Goal: Task Accomplishment & Management: Manage account settings

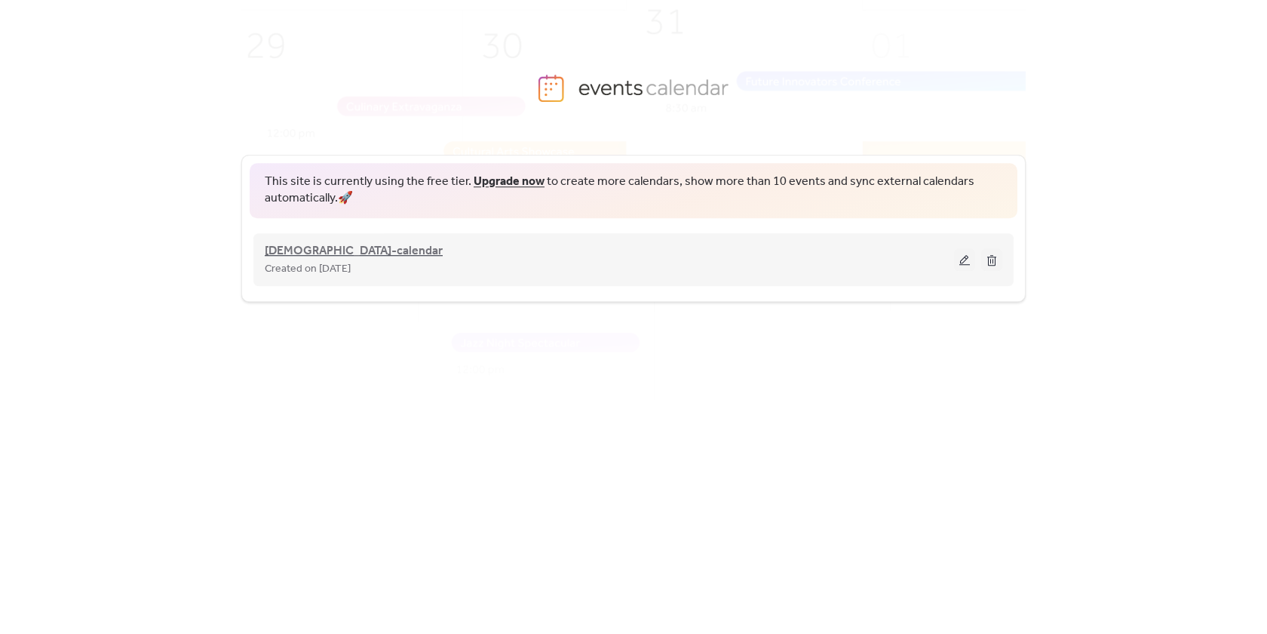
click at [303, 250] on span "[DEMOGRAPHIC_DATA]-calendar" at bounding box center [354, 251] width 178 height 18
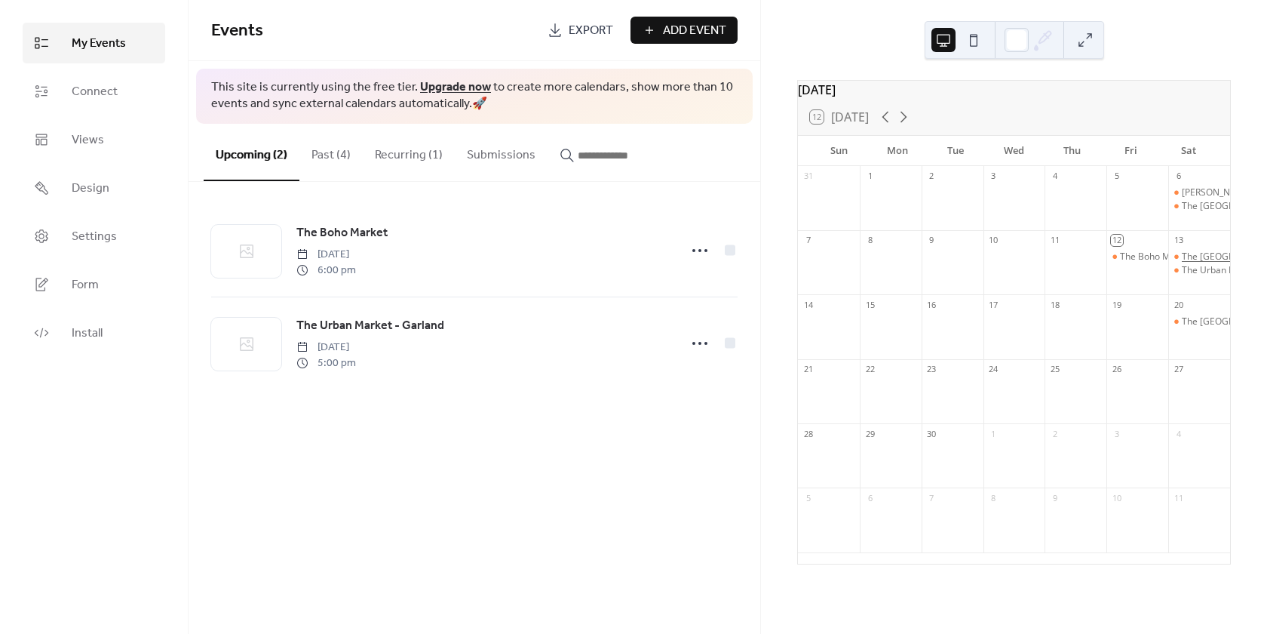
click at [1193, 261] on div "The [GEOGRAPHIC_DATA]" at bounding box center [1236, 256] width 109 height 13
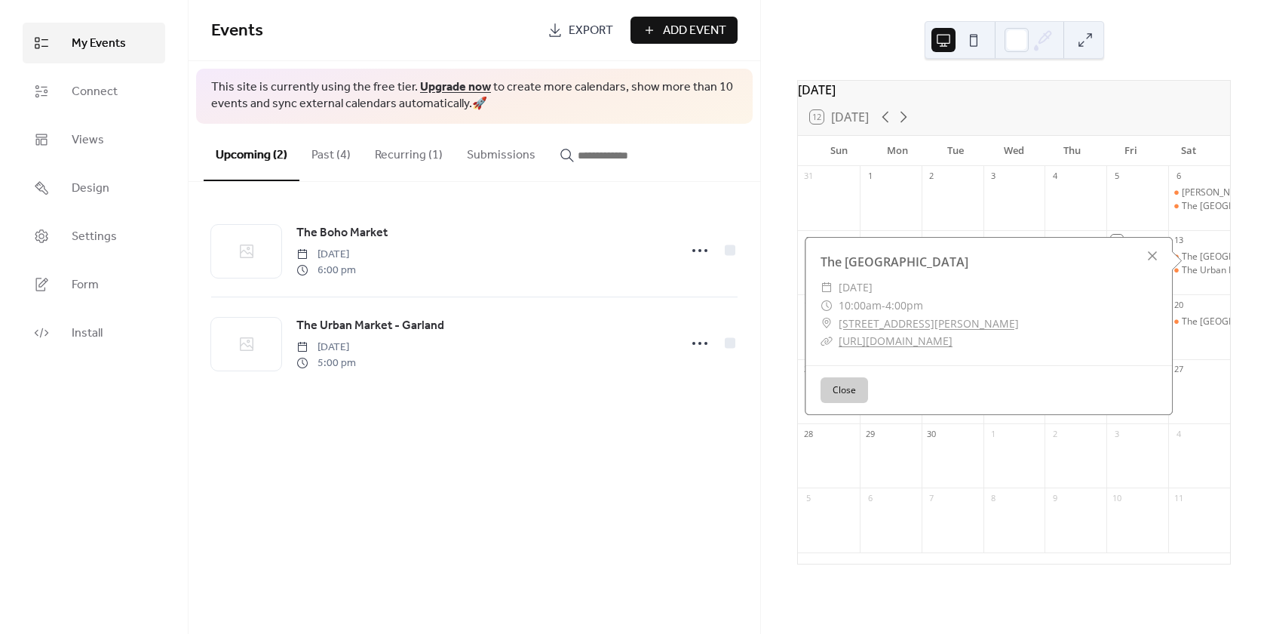
click at [625, 468] on div "Events Export Add Event This site is currently using the free tier. Upgrade now…" at bounding box center [475, 317] width 572 height 634
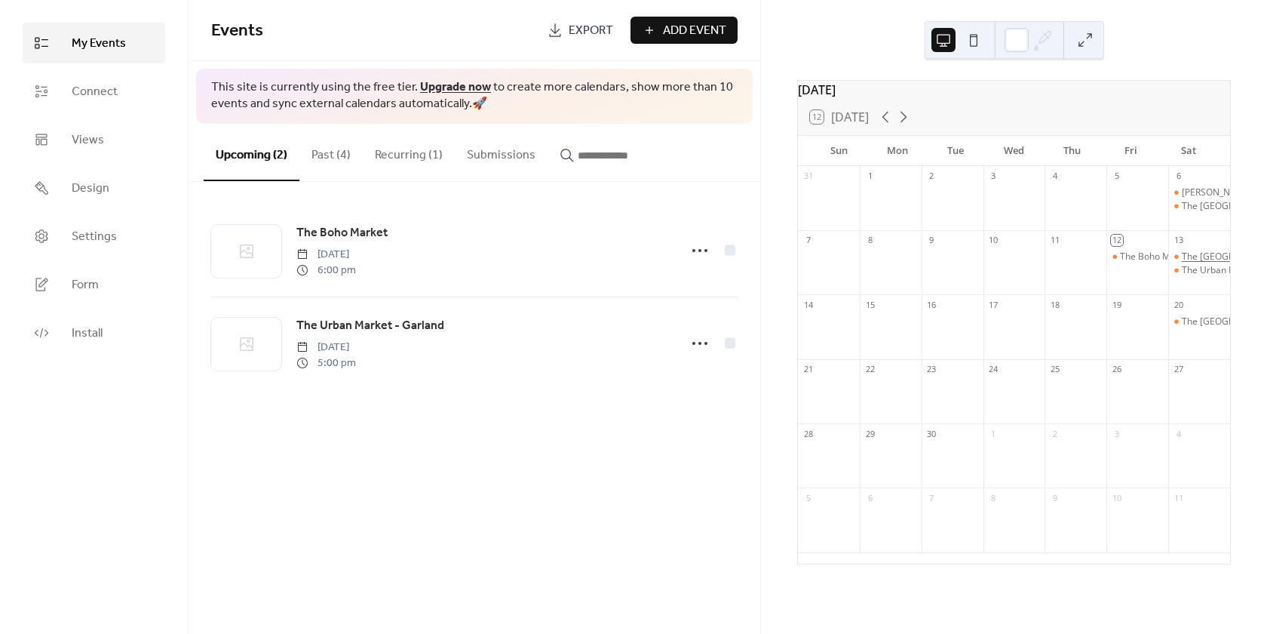
click at [1196, 260] on div "The [GEOGRAPHIC_DATA]" at bounding box center [1236, 256] width 109 height 13
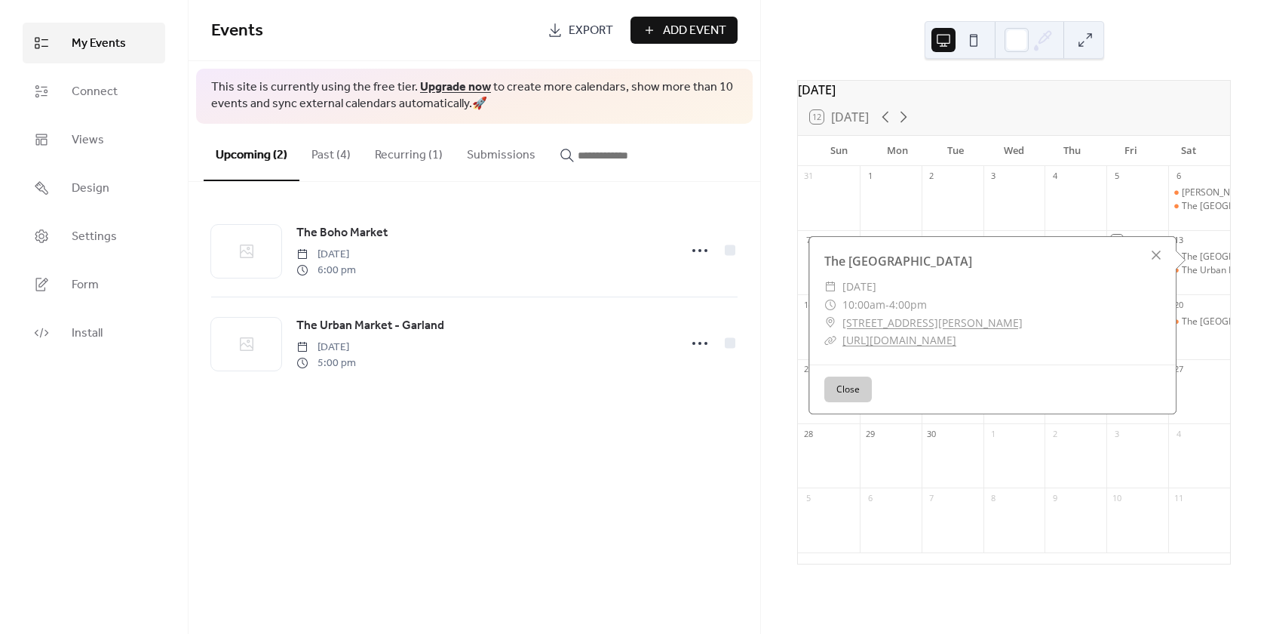
click at [868, 293] on span "[DATE]" at bounding box center [860, 287] width 34 height 18
click at [418, 154] on button "Recurring (1)" at bounding box center [409, 152] width 92 height 56
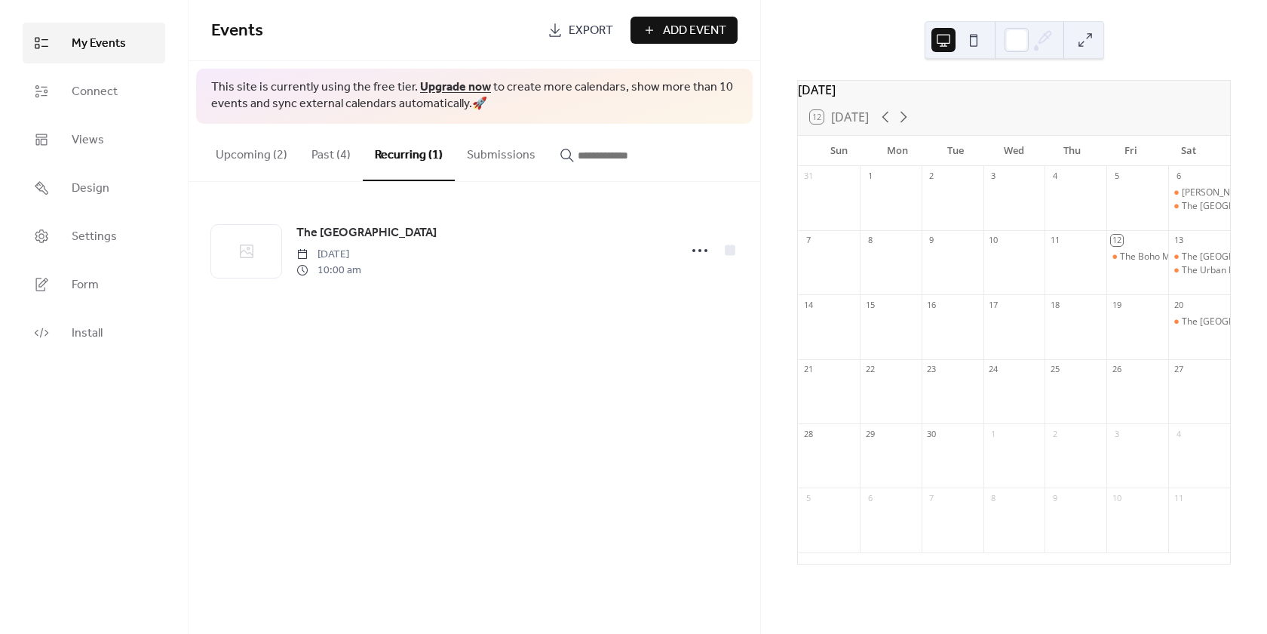
click at [324, 153] on button "Past (4)" at bounding box center [330, 152] width 63 height 56
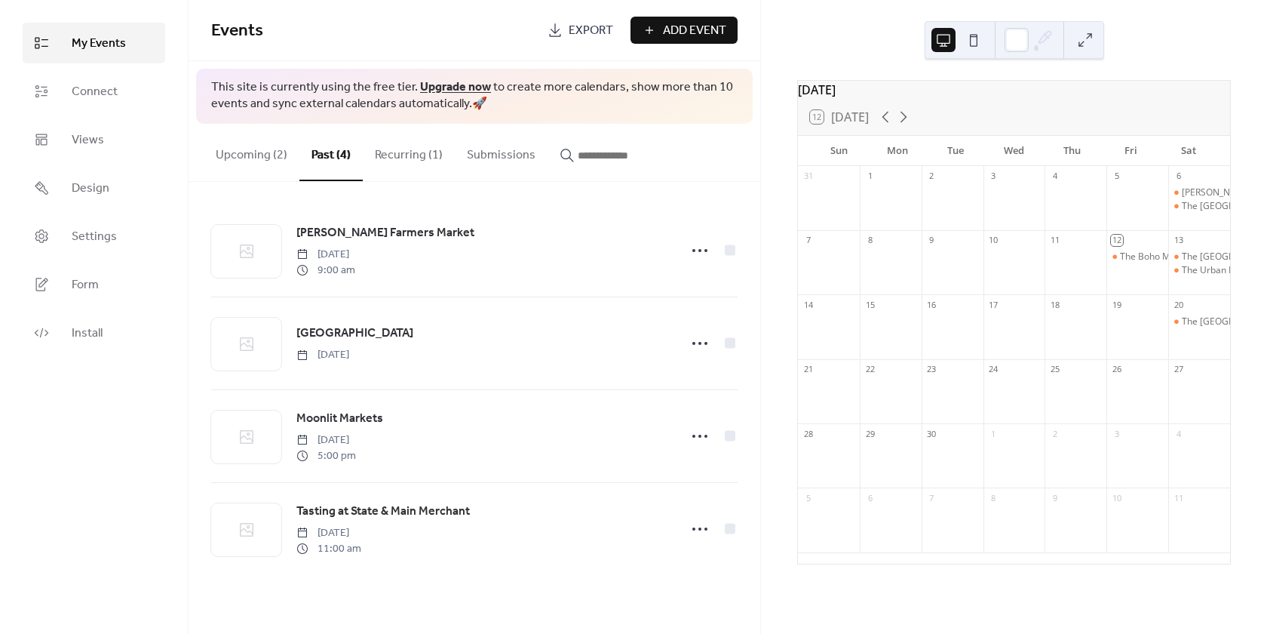
click at [268, 156] on button "Upcoming (2)" at bounding box center [252, 152] width 96 height 56
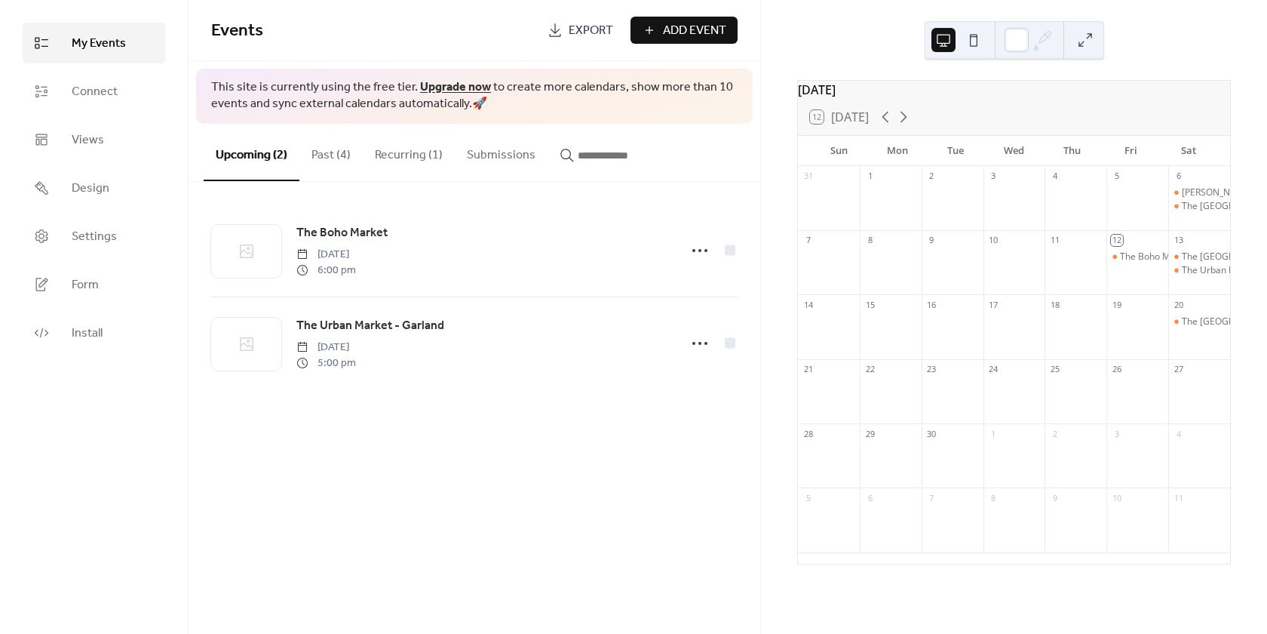
click at [426, 149] on button "Recurring (1)" at bounding box center [409, 152] width 92 height 56
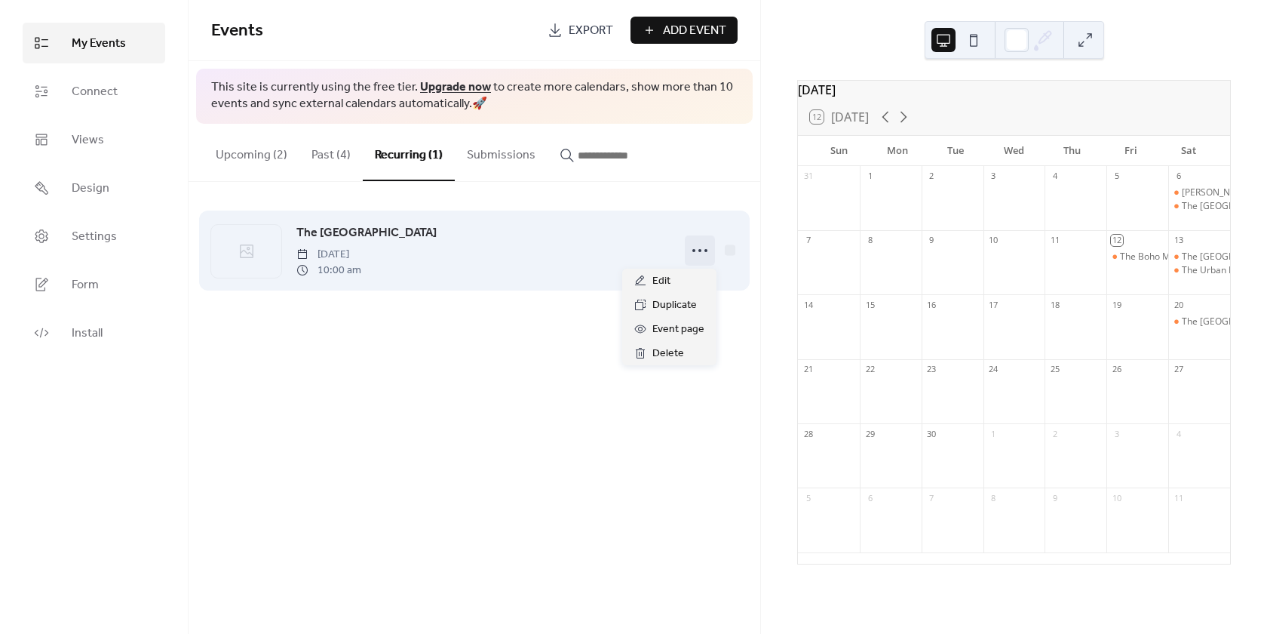
click at [695, 244] on icon at bounding box center [700, 250] width 24 height 24
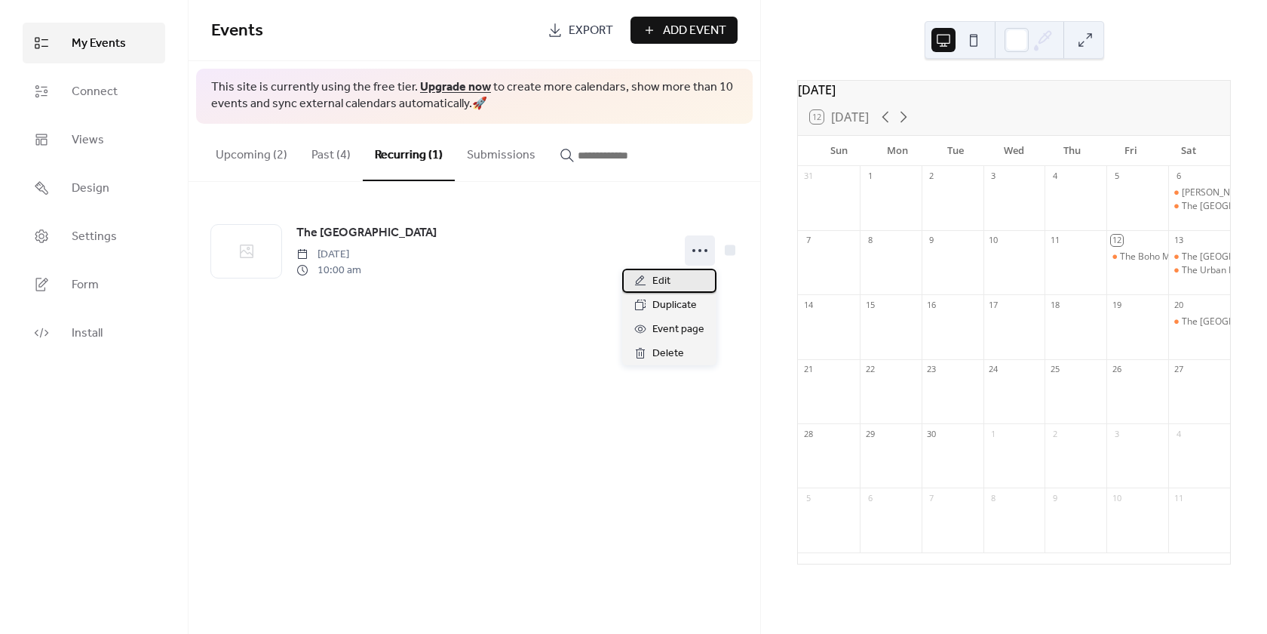
click at [667, 278] on span "Edit" at bounding box center [662, 281] width 18 height 18
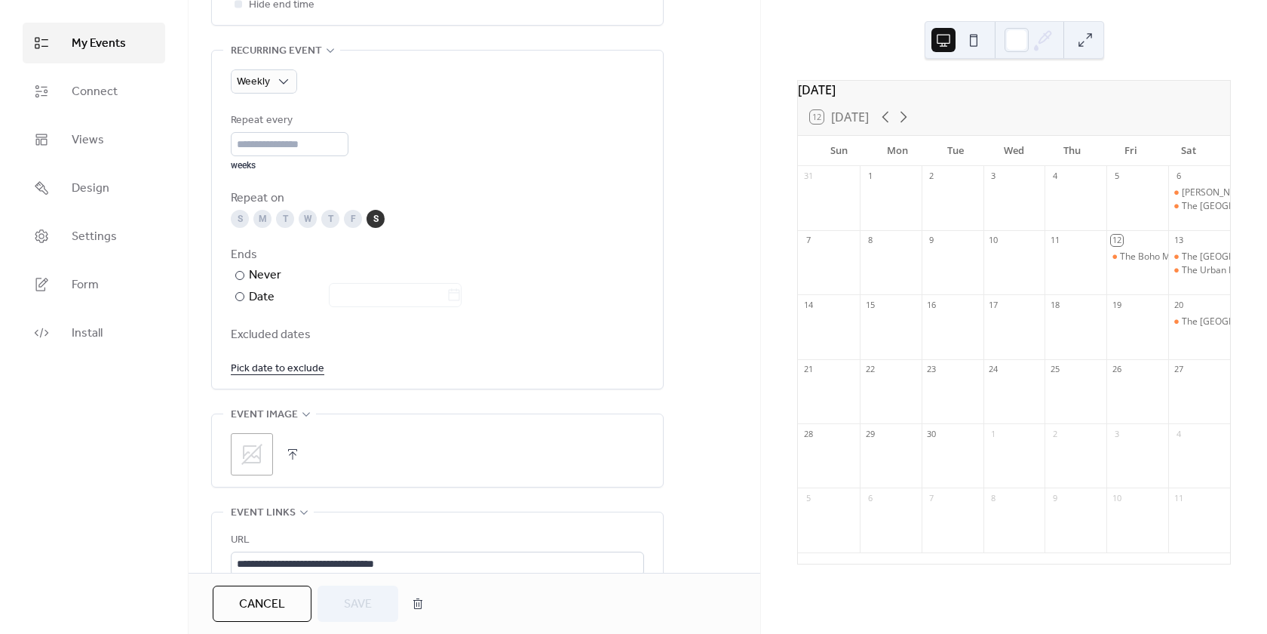
scroll to position [679, 0]
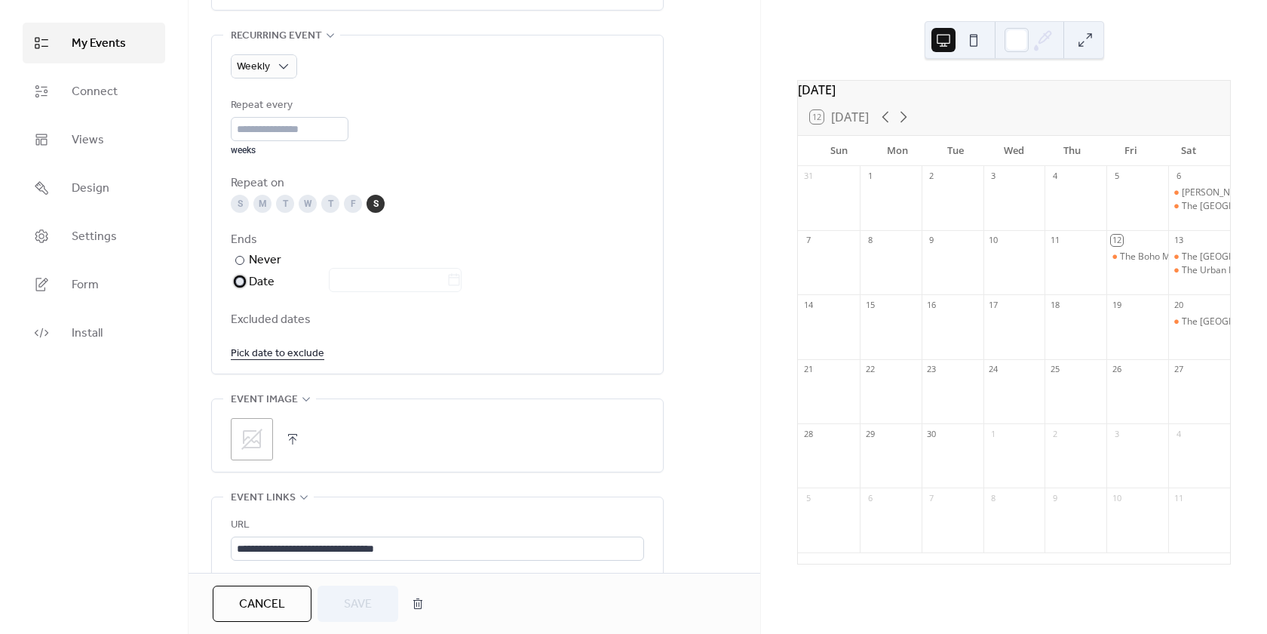
click at [249, 281] on div "Date" at bounding box center [355, 282] width 213 height 20
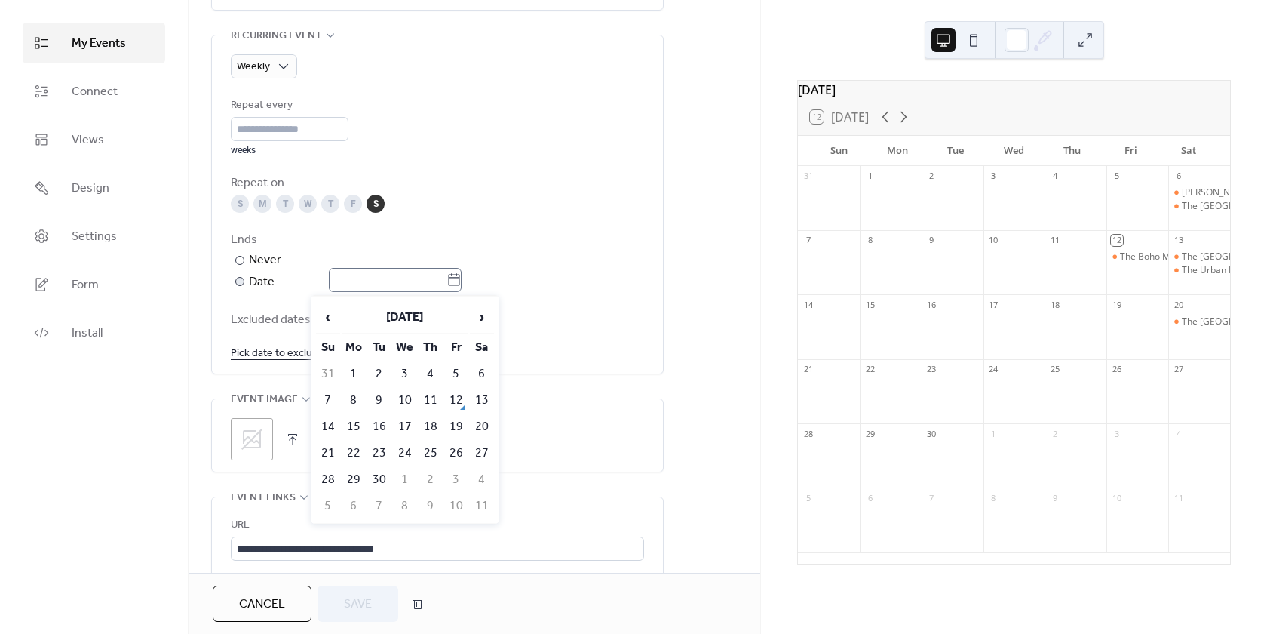
click at [461, 279] on icon at bounding box center [454, 279] width 15 height 15
click at [447, 279] on input "text" at bounding box center [388, 280] width 118 height 24
click at [487, 396] on td "13" at bounding box center [482, 400] width 24 height 25
type input "**********"
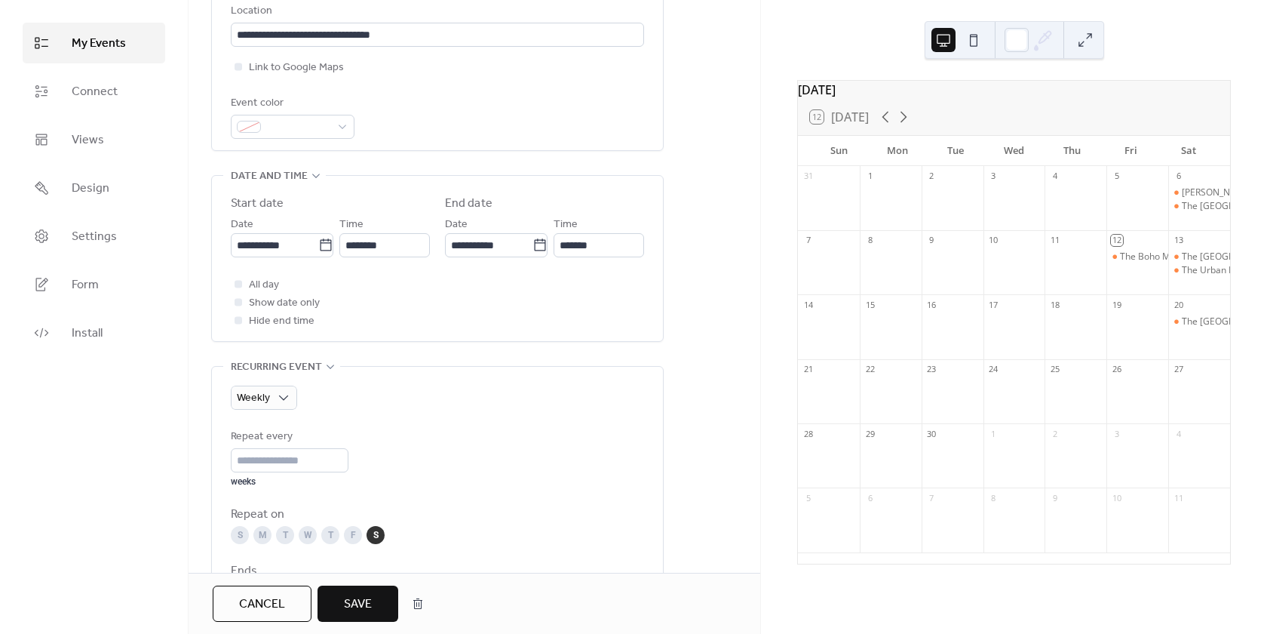
scroll to position [295, 0]
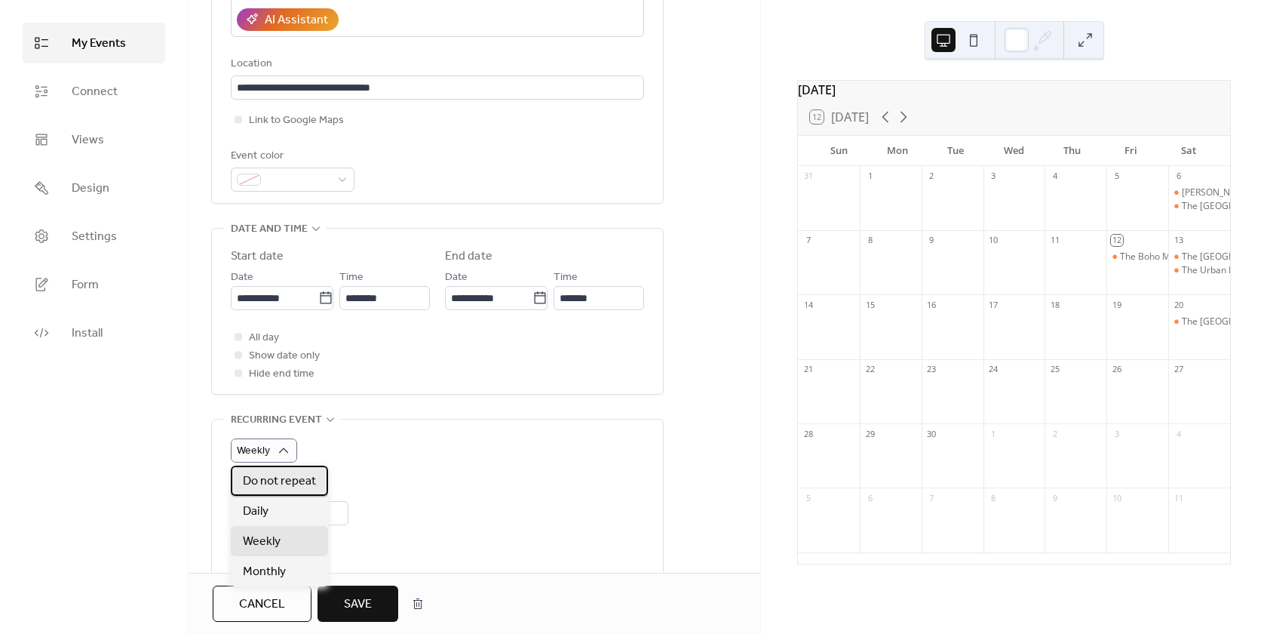
click at [284, 478] on span "Do not repeat" at bounding box center [279, 481] width 73 height 18
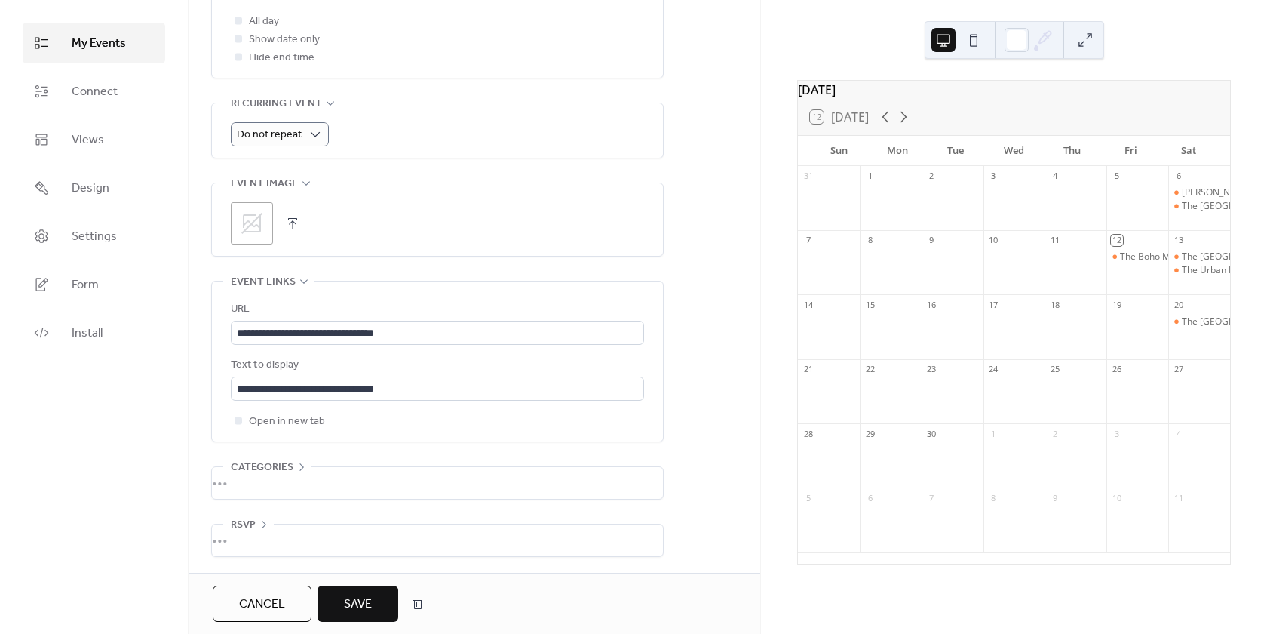
scroll to position [615, 0]
click at [367, 604] on span "Save" at bounding box center [358, 604] width 28 height 18
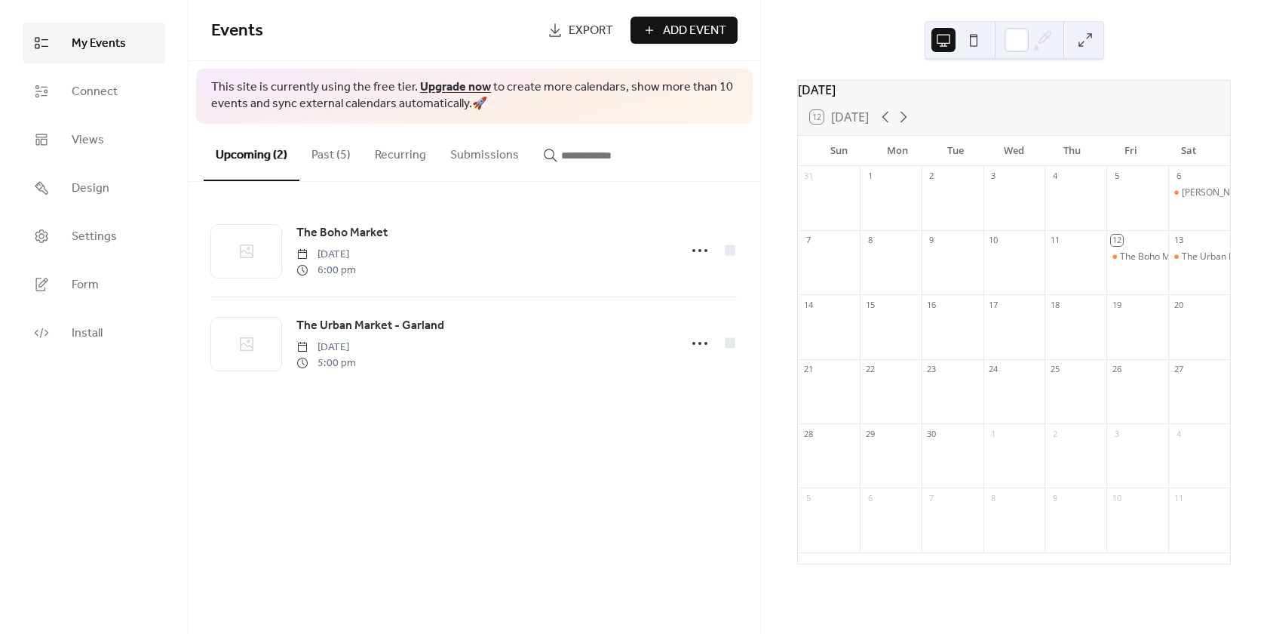
click at [339, 150] on button "Past (5)" at bounding box center [330, 152] width 63 height 56
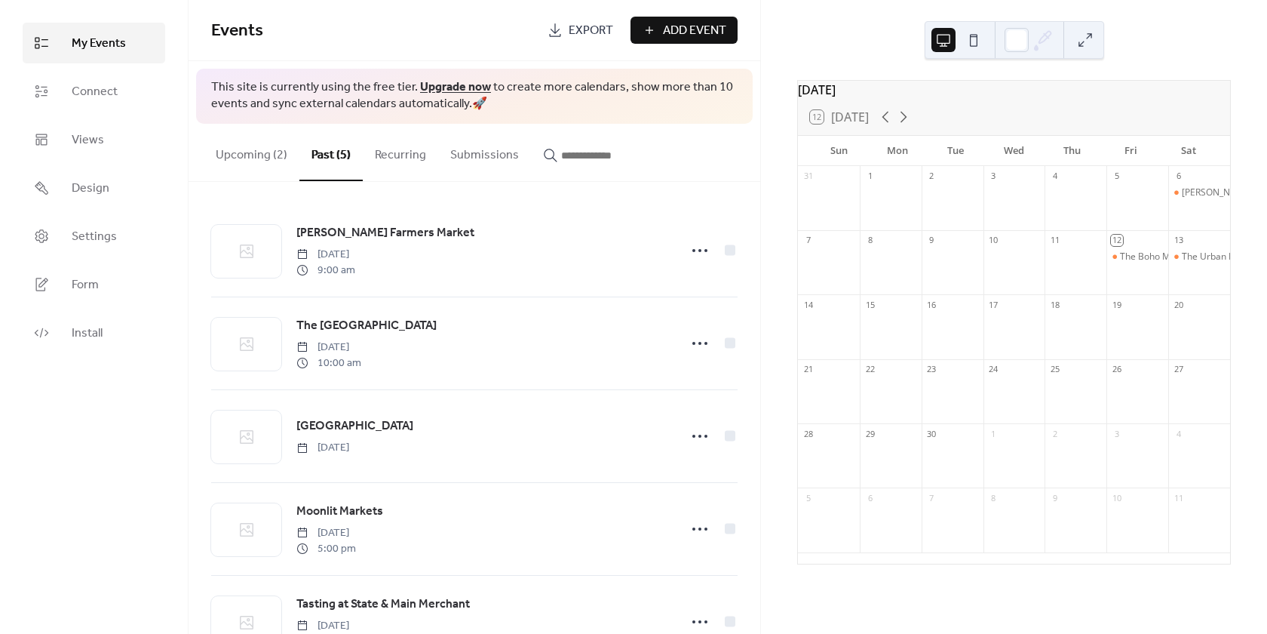
click at [400, 160] on button "Recurring" at bounding box center [400, 152] width 75 height 56
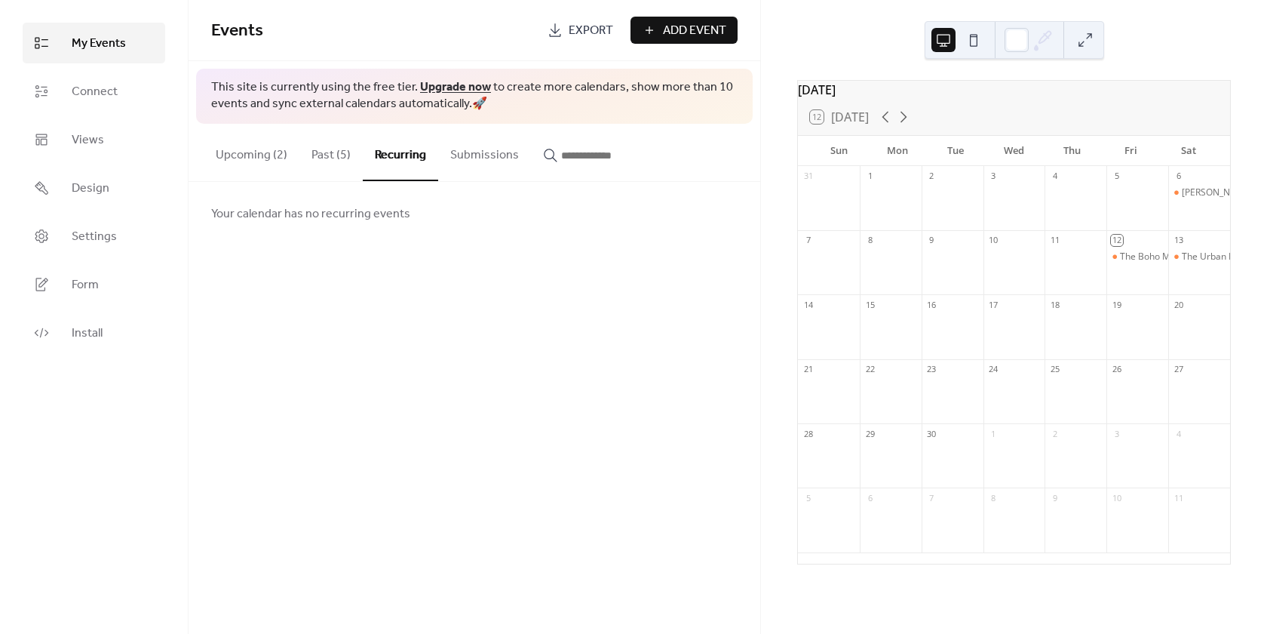
click at [333, 147] on button "Past (5)" at bounding box center [330, 152] width 63 height 56
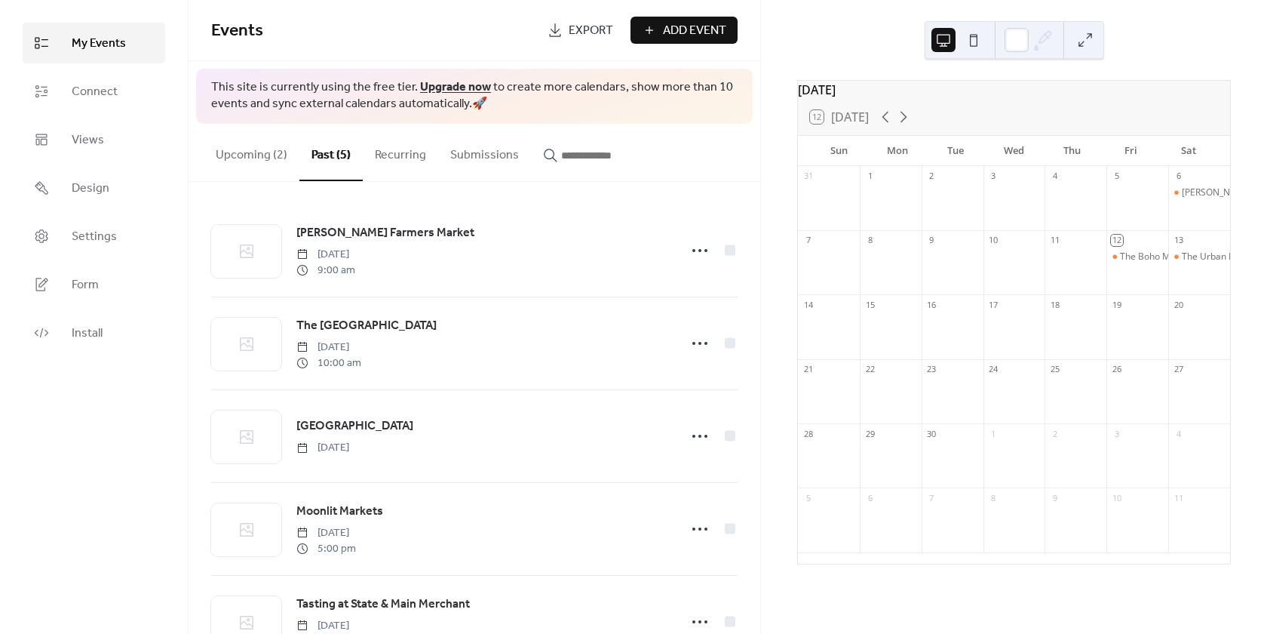
click at [255, 159] on button "Upcoming (2)" at bounding box center [252, 152] width 96 height 56
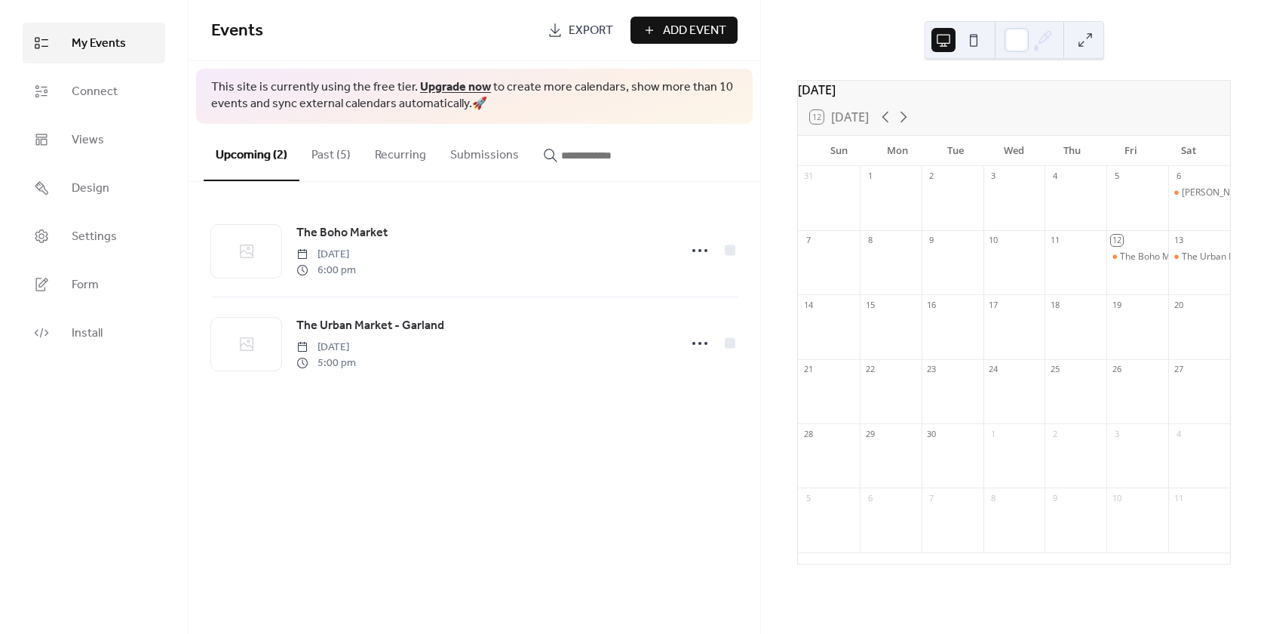
click at [321, 154] on button "Past (5)" at bounding box center [330, 152] width 63 height 56
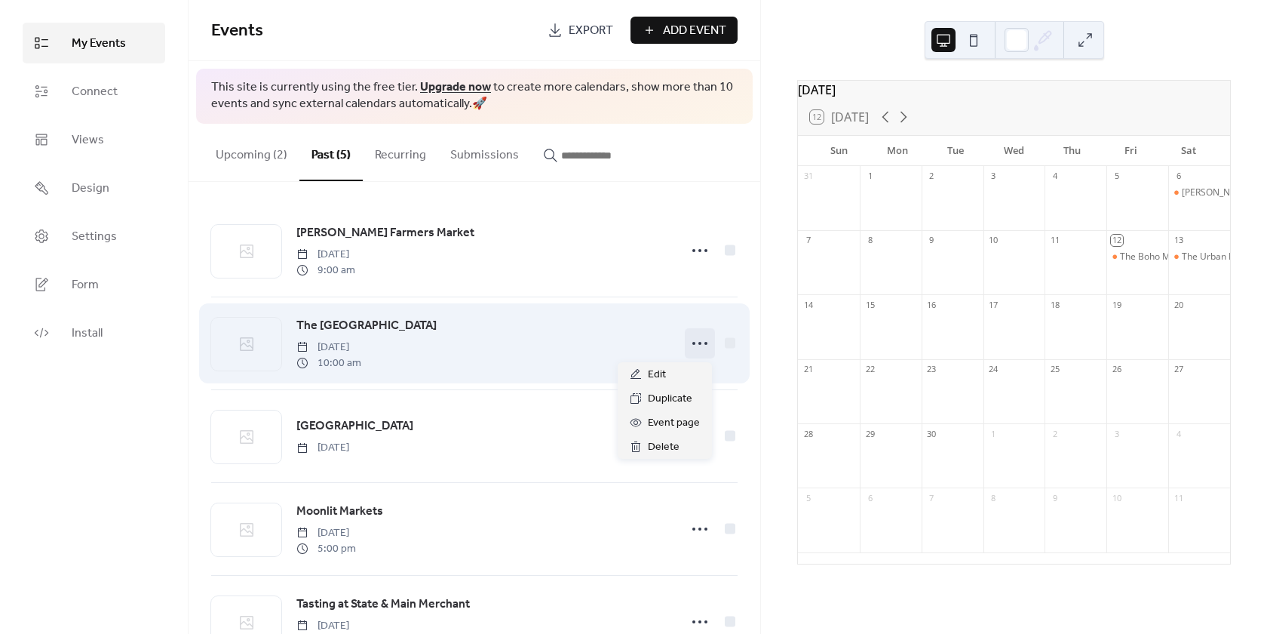
click at [699, 343] on circle at bounding box center [700, 343] width 3 height 3
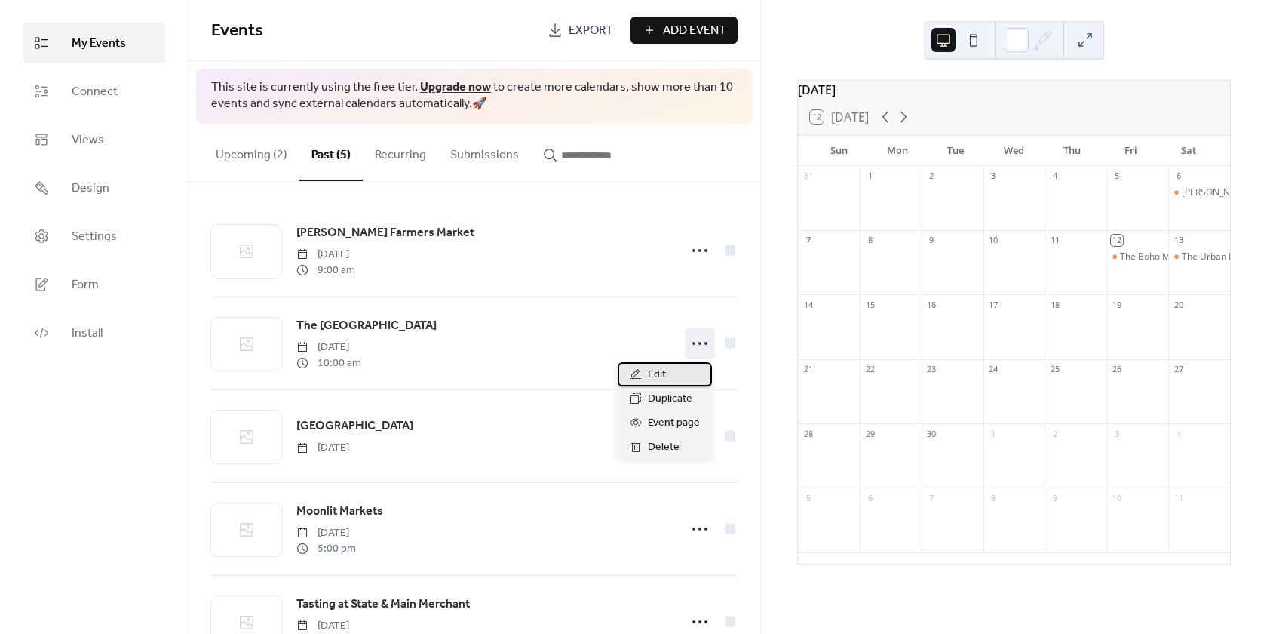
click at [653, 370] on span "Edit" at bounding box center [657, 375] width 18 height 18
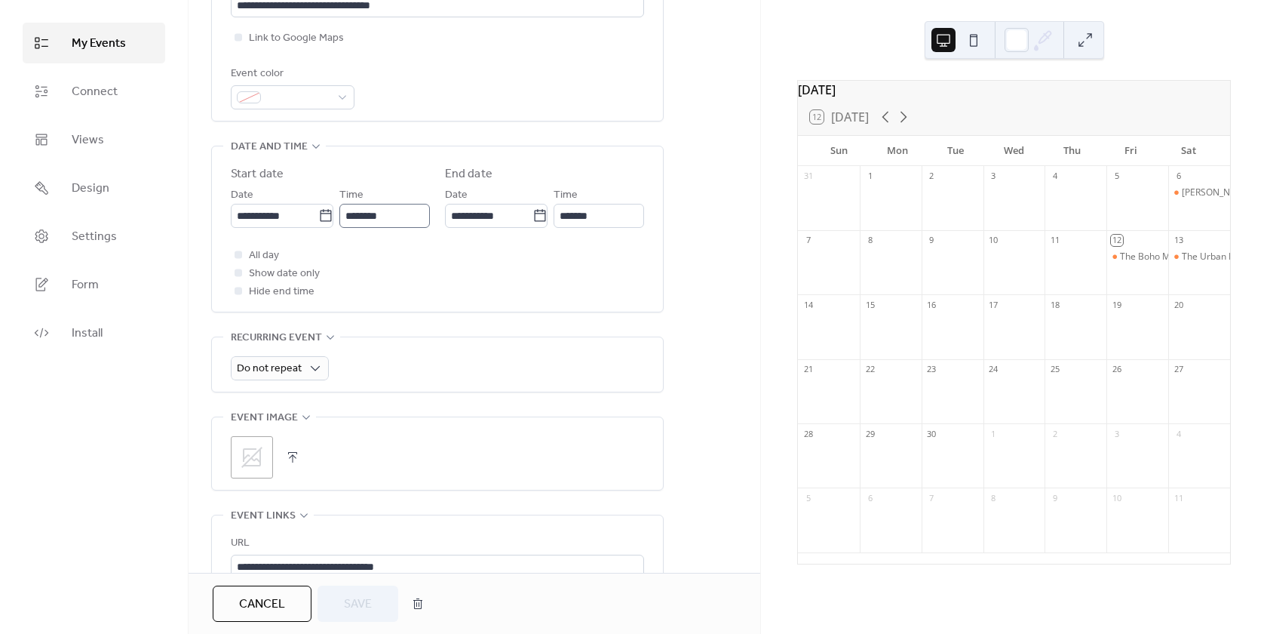
scroll to position [1, 0]
click at [281, 213] on input "**********" at bounding box center [275, 216] width 89 height 24
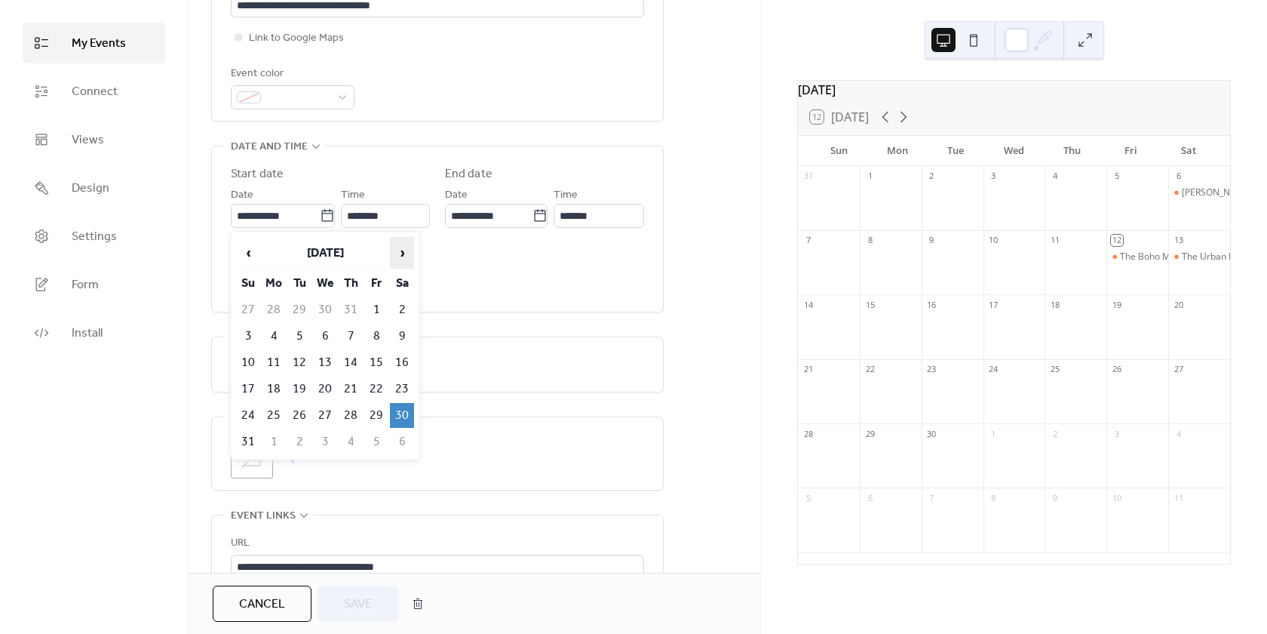
click at [404, 254] on span "›" at bounding box center [402, 253] width 23 height 30
click at [404, 331] on td "13" at bounding box center [402, 336] width 24 height 25
type input "**********"
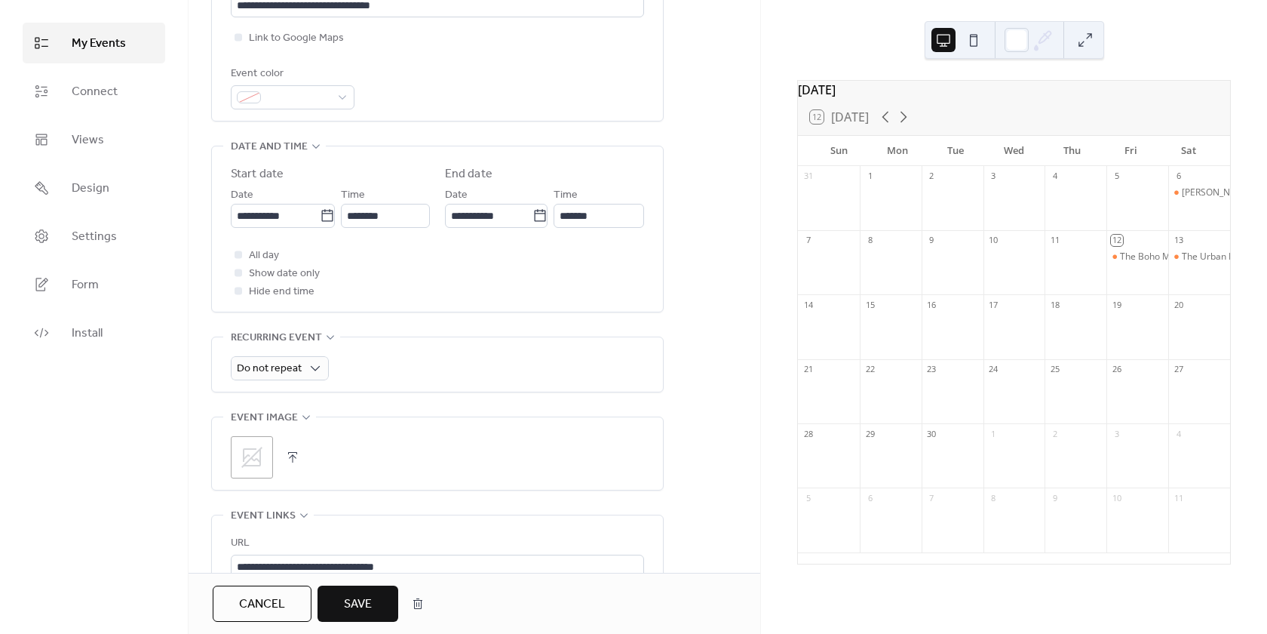
click at [378, 597] on button "Save" at bounding box center [358, 603] width 81 height 36
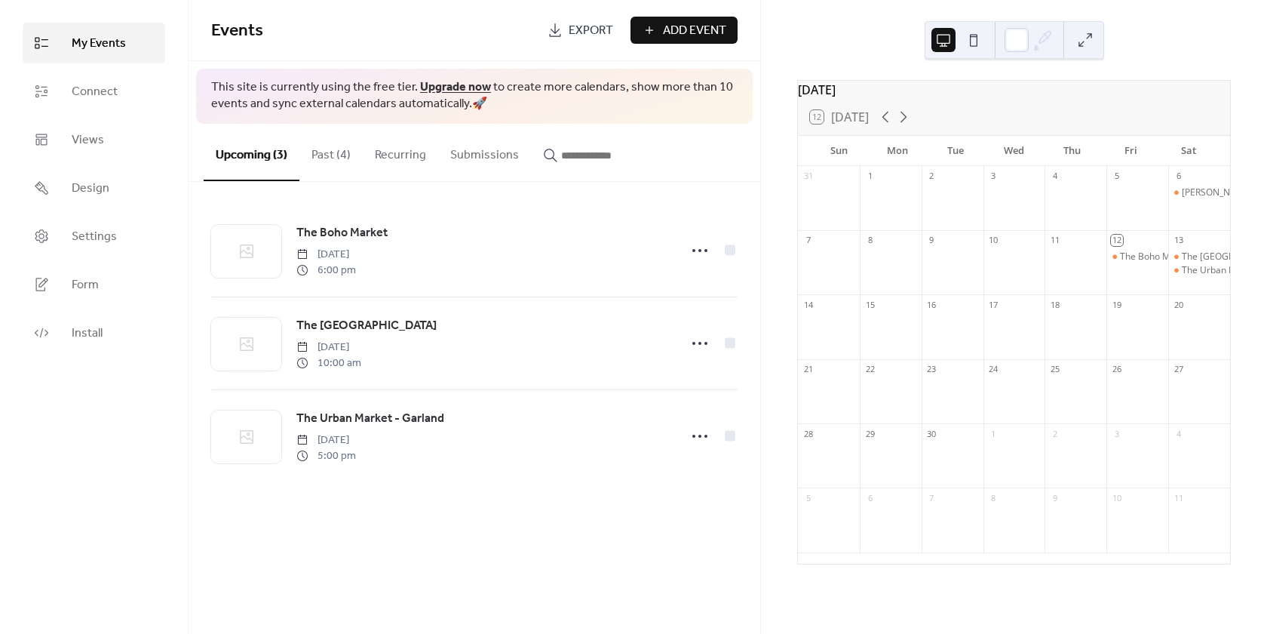
click at [339, 154] on button "Past (4)" at bounding box center [330, 152] width 63 height 56
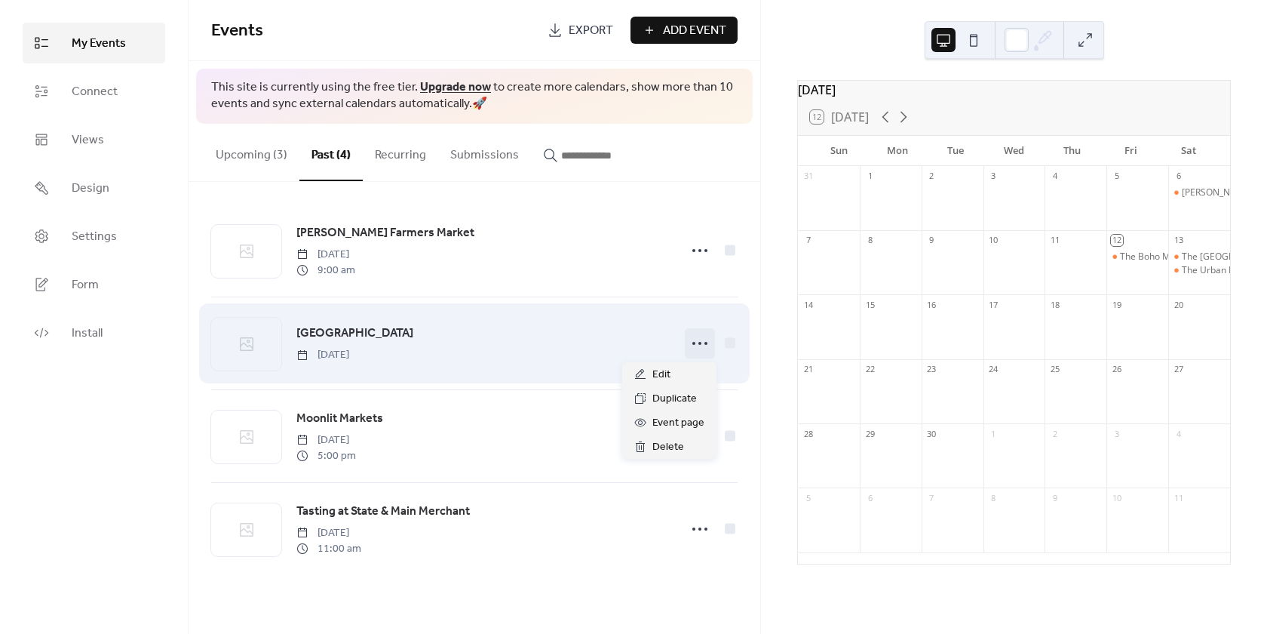
click at [698, 346] on icon at bounding box center [700, 343] width 24 height 24
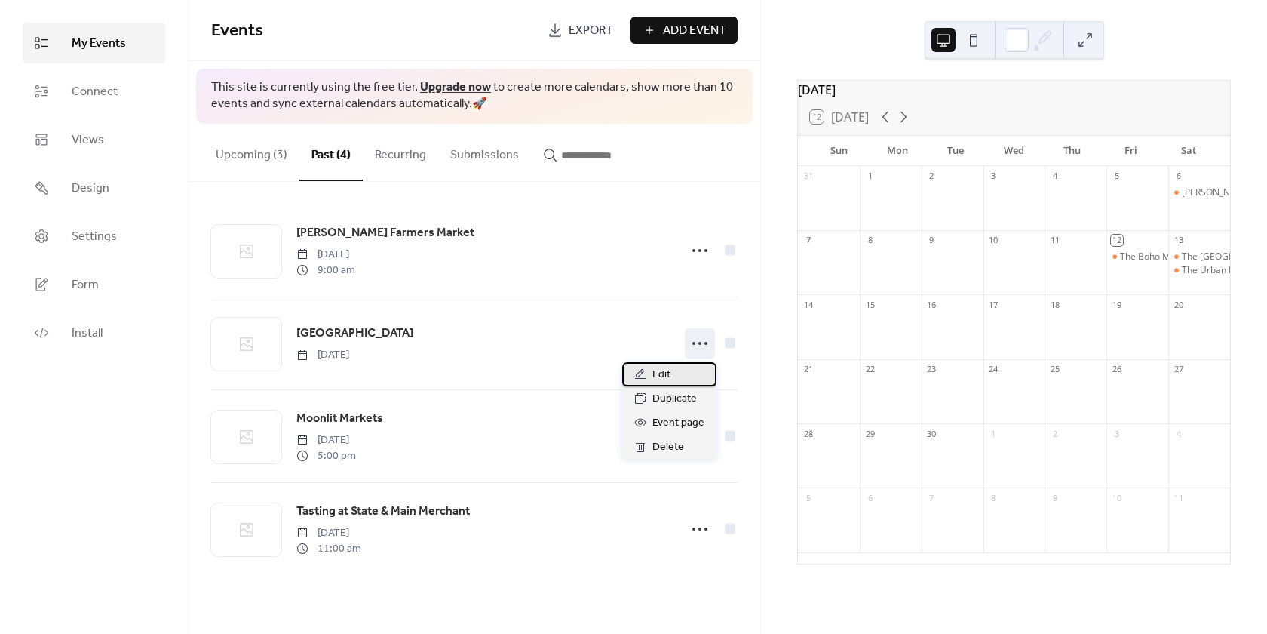
click at [661, 372] on span "Edit" at bounding box center [662, 375] width 18 height 18
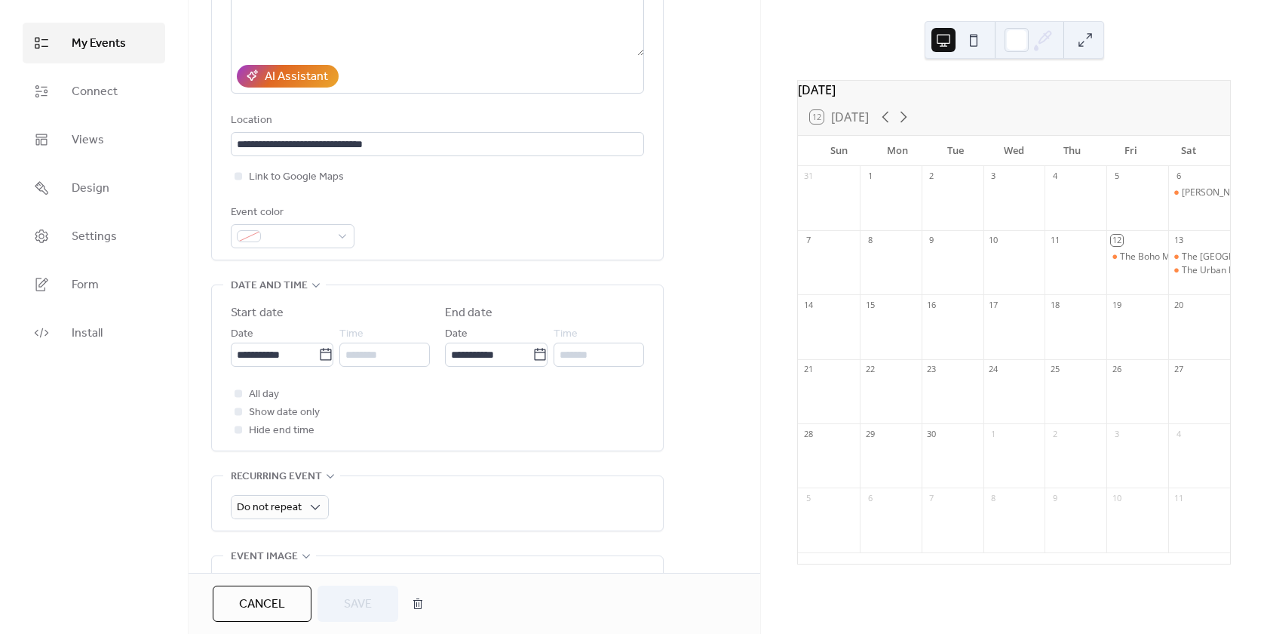
scroll to position [238, 0]
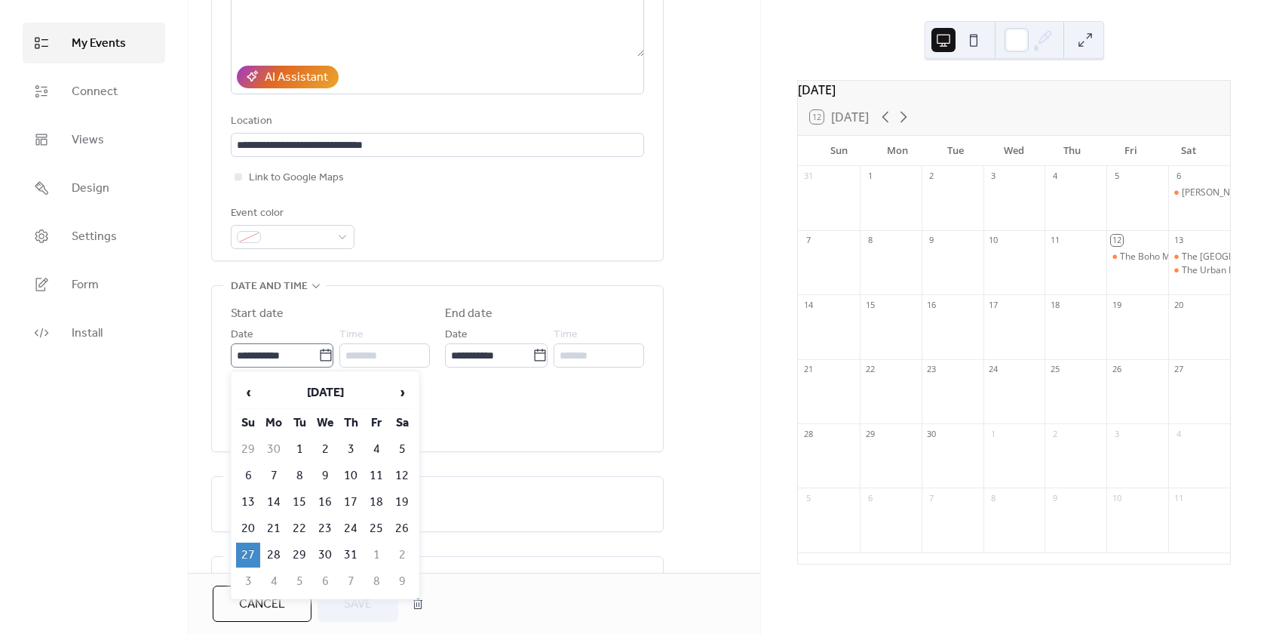
click at [319, 352] on icon at bounding box center [325, 355] width 15 height 15
click at [318, 352] on input "**********" at bounding box center [275, 355] width 88 height 24
click at [398, 395] on span "›" at bounding box center [402, 392] width 23 height 30
click at [401, 394] on span "›" at bounding box center [402, 392] width 23 height 30
click at [247, 493] on td "14" at bounding box center [248, 502] width 24 height 25
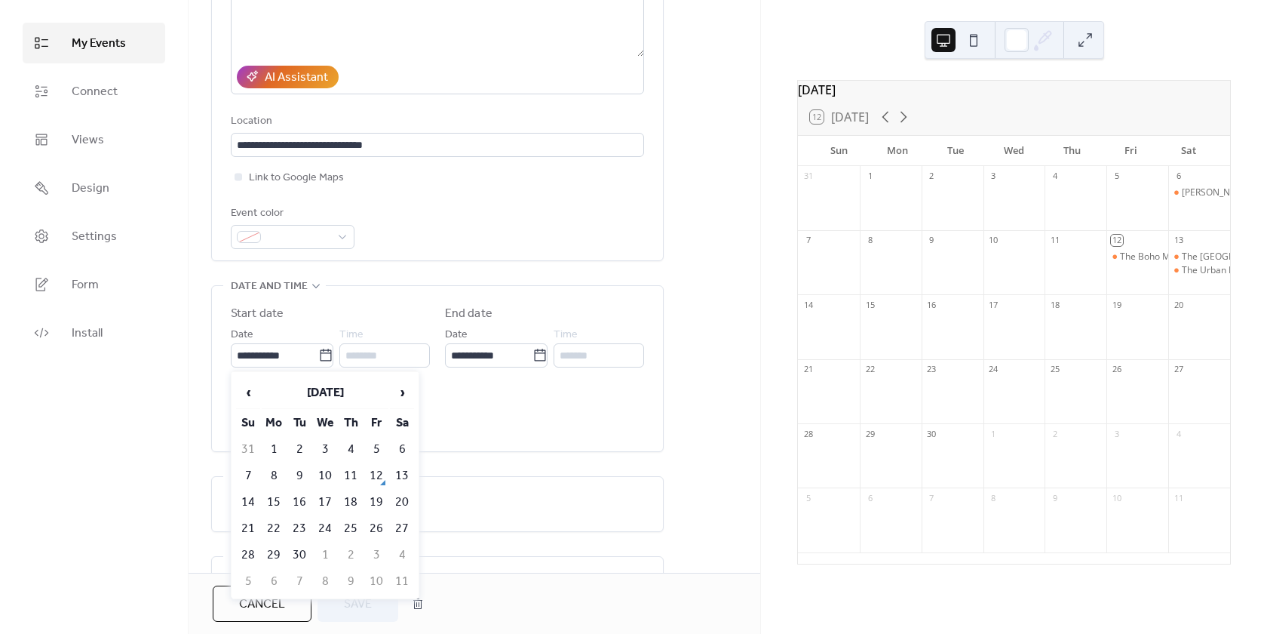
type input "**********"
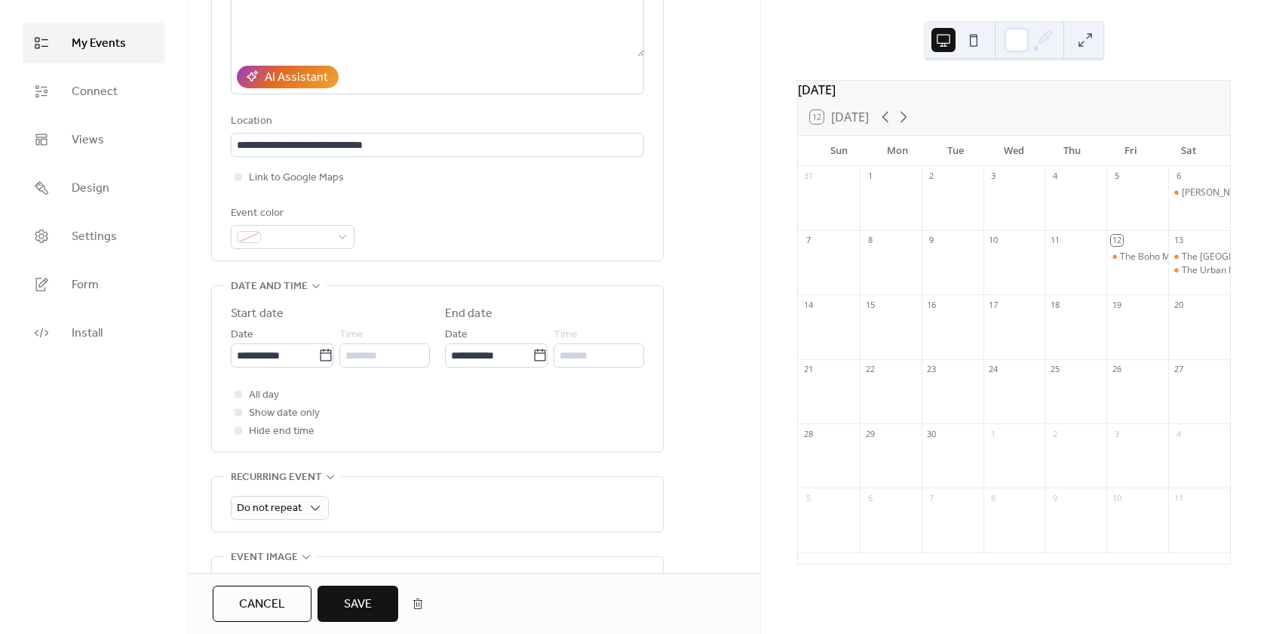
click at [364, 600] on span "Save" at bounding box center [358, 604] width 28 height 18
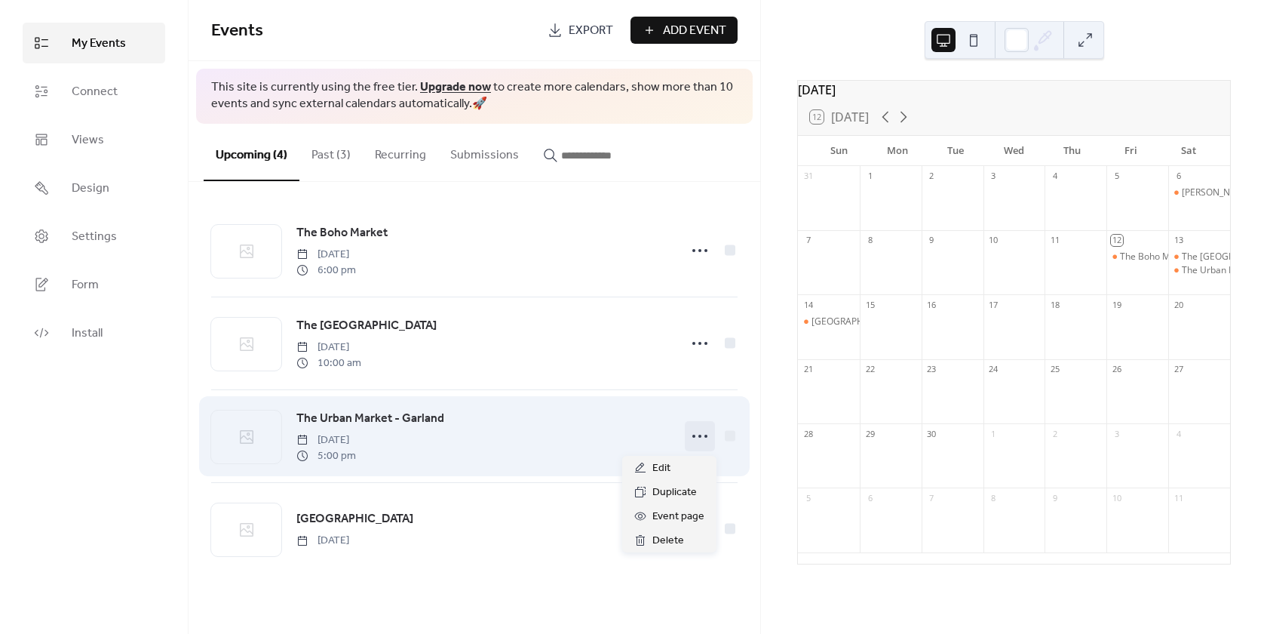
click at [699, 434] on icon at bounding box center [700, 436] width 24 height 24
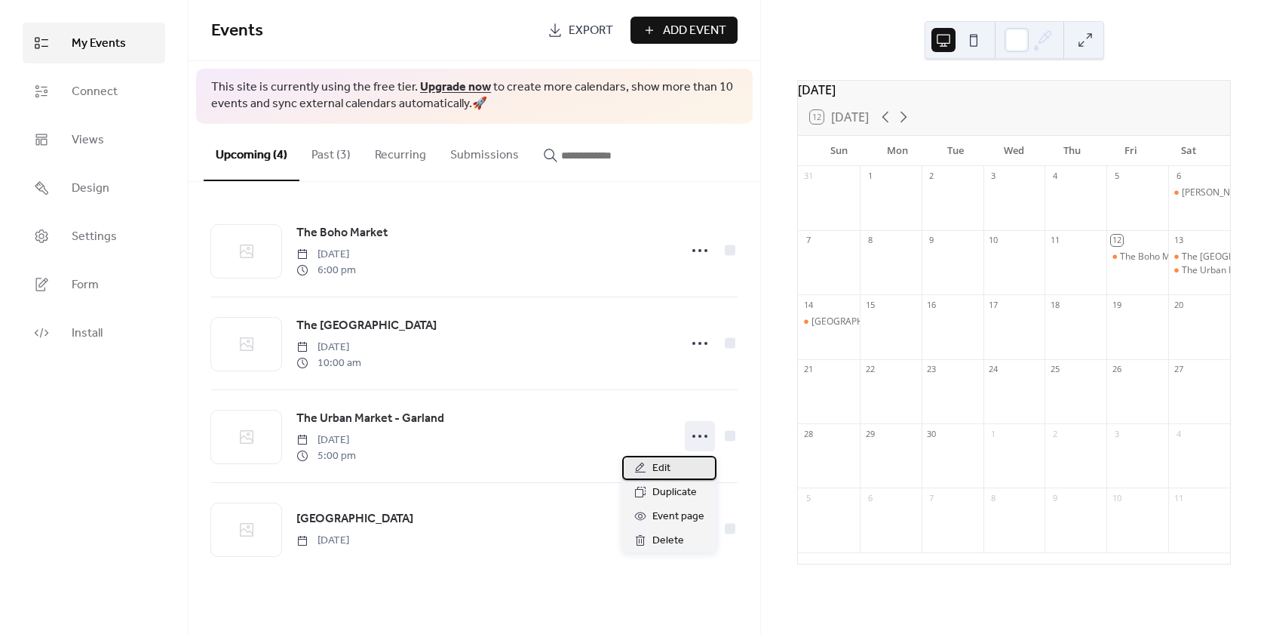
click at [660, 467] on span "Edit" at bounding box center [662, 468] width 18 height 18
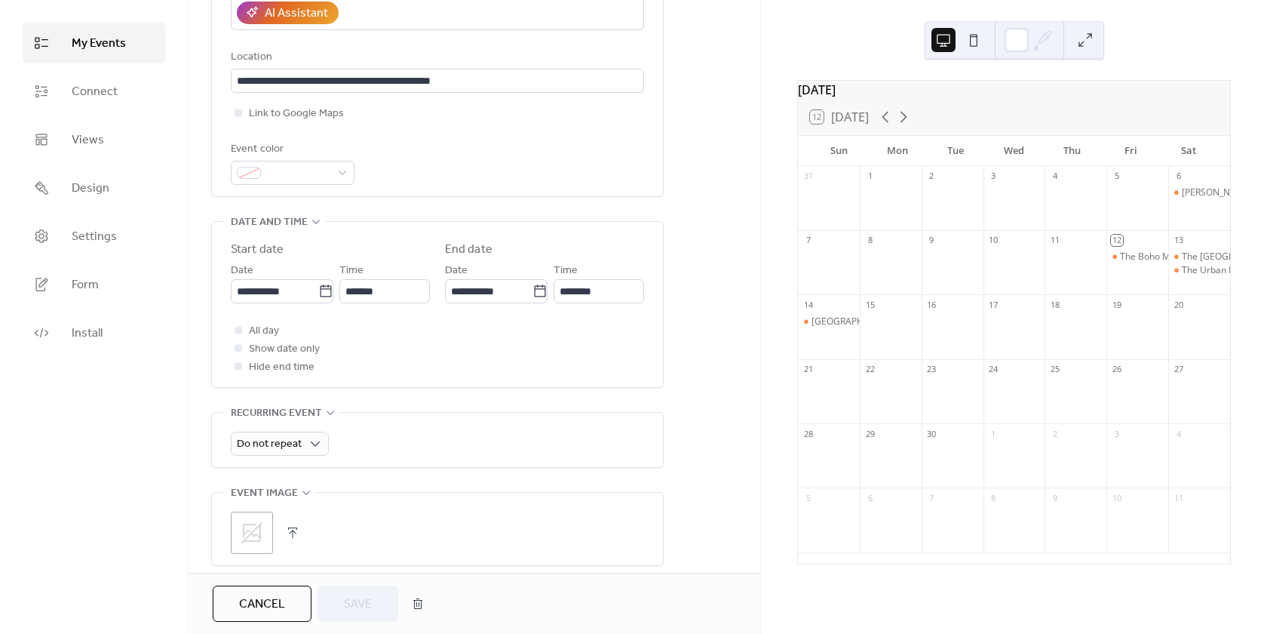
scroll to position [377, 0]
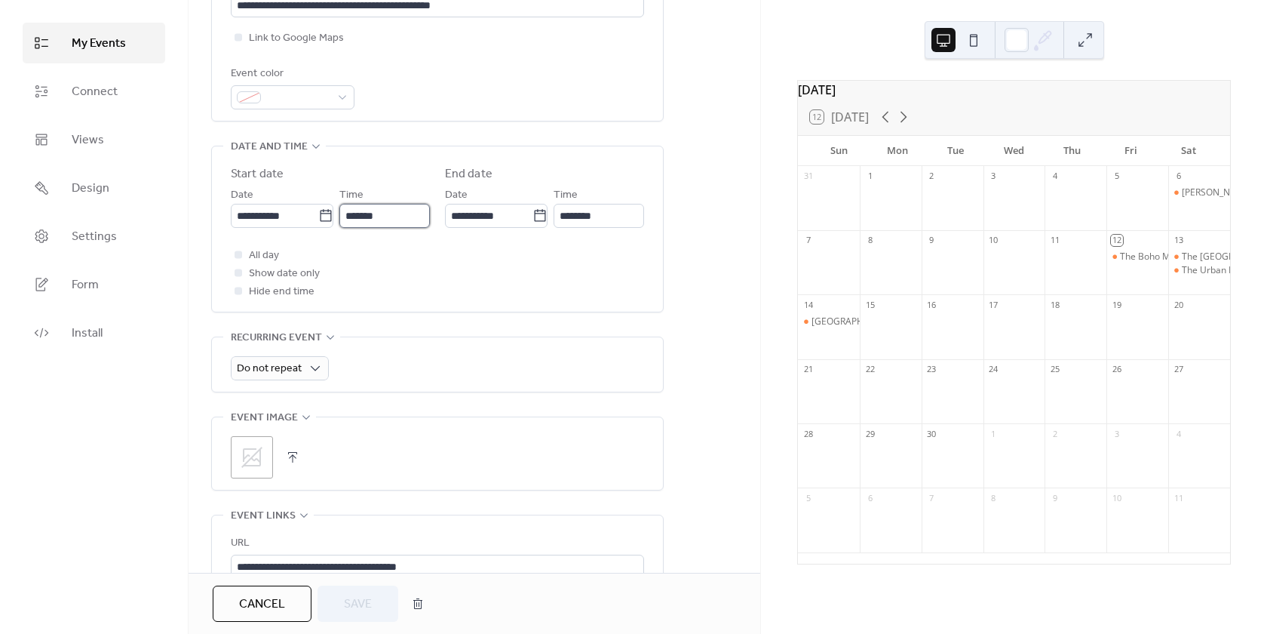
click at [373, 220] on input "*******" at bounding box center [384, 216] width 91 height 24
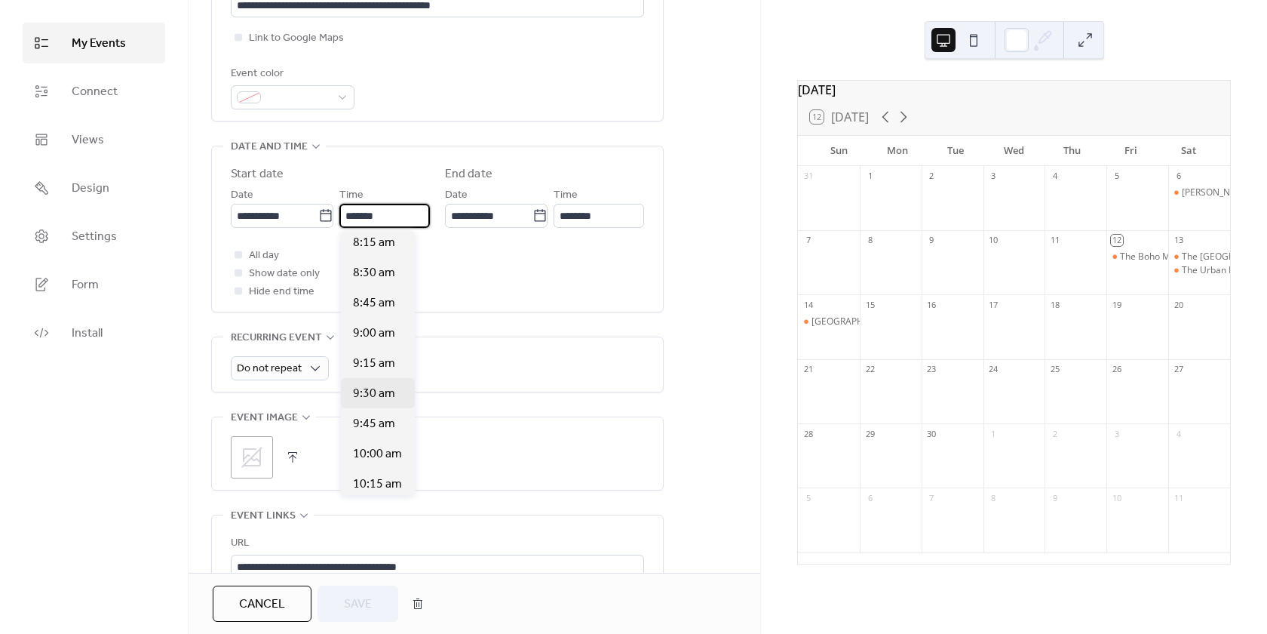
scroll to position [996, 0]
click at [380, 336] on span "9:00 am" at bounding box center [374, 337] width 42 height 18
type input "*******"
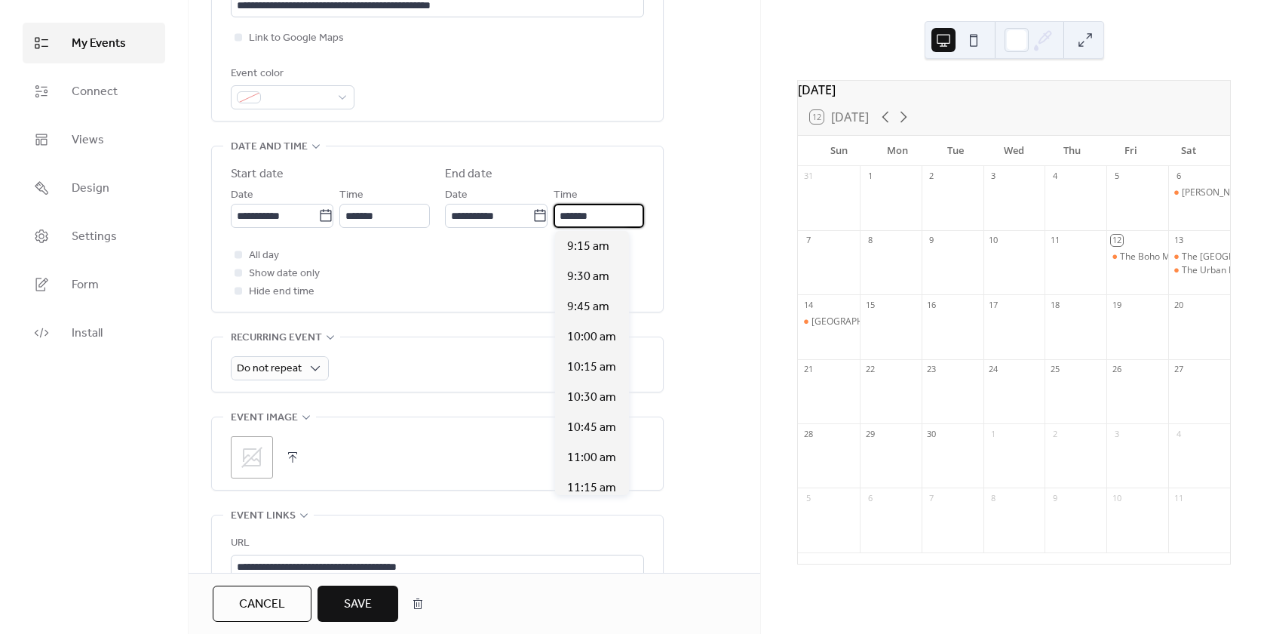
click at [615, 216] on input "*******" at bounding box center [599, 216] width 91 height 24
click at [596, 366] on span "3:00 pm" at bounding box center [588, 367] width 43 height 18
type input "*******"
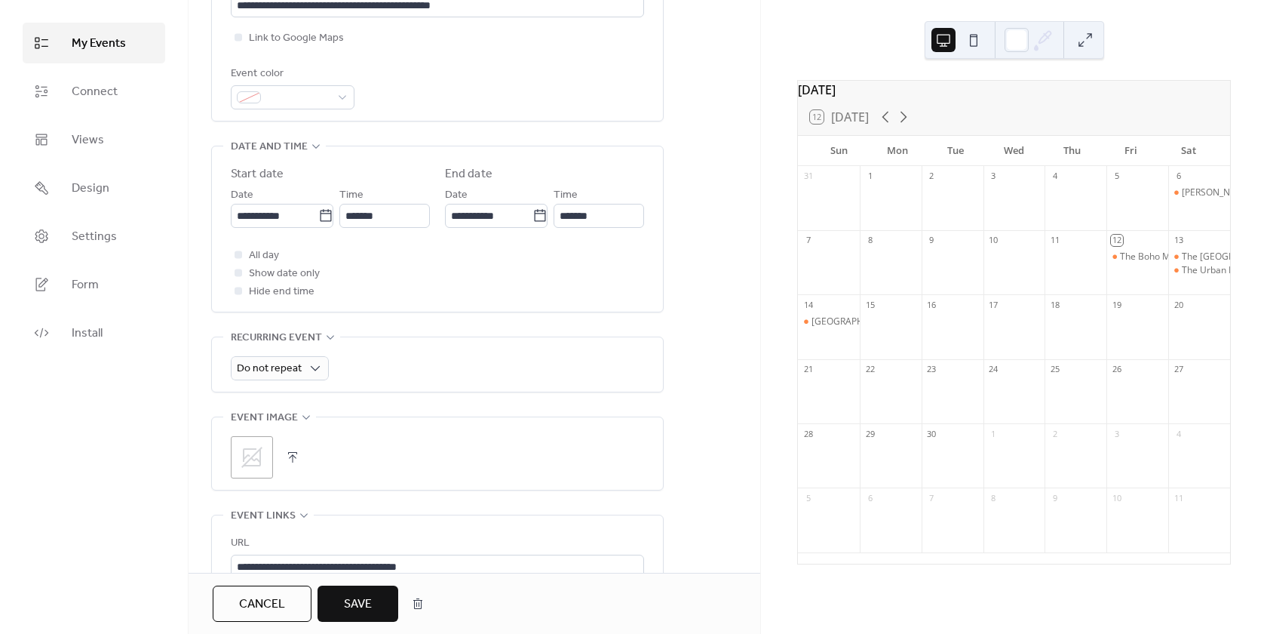
click at [378, 605] on button "Save" at bounding box center [358, 603] width 81 height 36
